Goal: Task Accomplishment & Management: Manage account settings

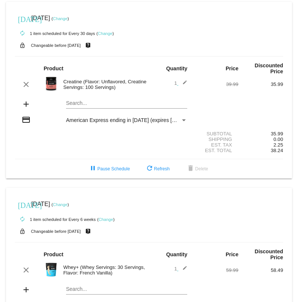
click at [108, 34] on link "Change" at bounding box center [105, 33] width 15 height 4
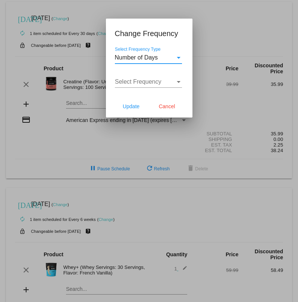
click at [180, 85] on div "Select Frequency" at bounding box center [178, 82] width 7 height 7
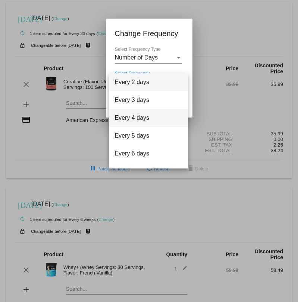
scroll to position [30, 0]
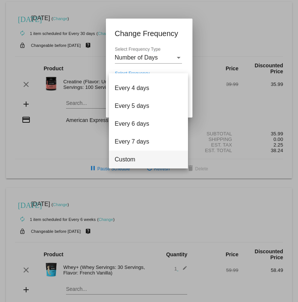
click at [148, 158] on span "Custom" at bounding box center [148, 160] width 67 height 18
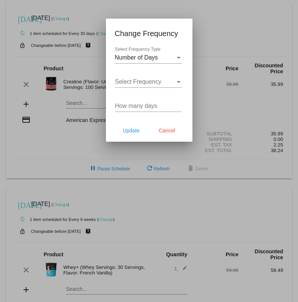
click at [183, 57] on mat-dialog-content "Number of Days Select Frequency Type Select Frequency Select Frequency How many…" at bounding box center [149, 83] width 86 height 73
click at [177, 57] on div "Select Frequency Type" at bounding box center [179, 58] width 4 height 2
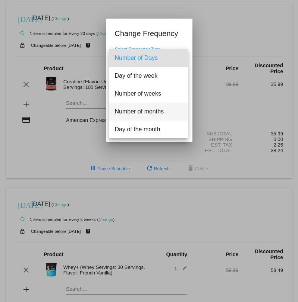
click at [146, 115] on span "Number of months" at bounding box center [148, 112] width 67 height 18
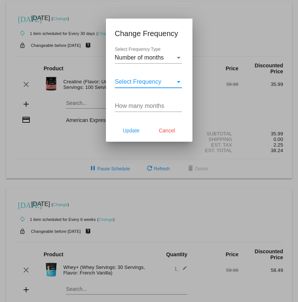
click at [156, 81] on span "Select Frequency" at bounding box center [138, 82] width 47 height 6
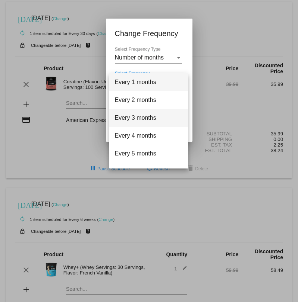
click at [151, 119] on span "Every 3 months" at bounding box center [148, 118] width 67 height 18
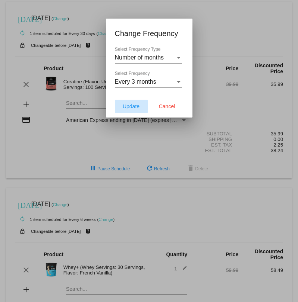
click at [132, 105] on span "Update" at bounding box center [131, 107] width 17 height 6
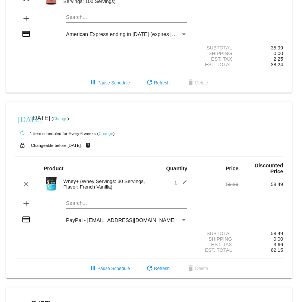
scroll to position [86, 0]
